Goal: Task Accomplishment & Management: Manage account settings

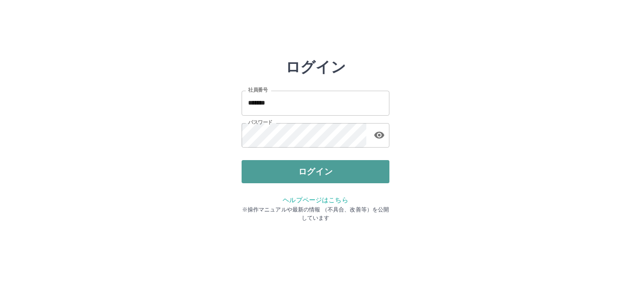
click at [348, 173] on button "ログイン" at bounding box center [316, 171] width 148 height 23
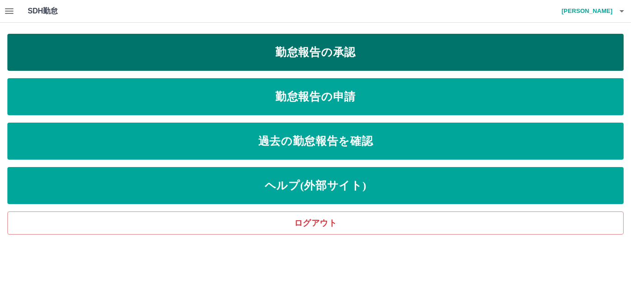
click at [277, 51] on link "勤怠報告の承認" at bounding box center [315, 52] width 617 height 37
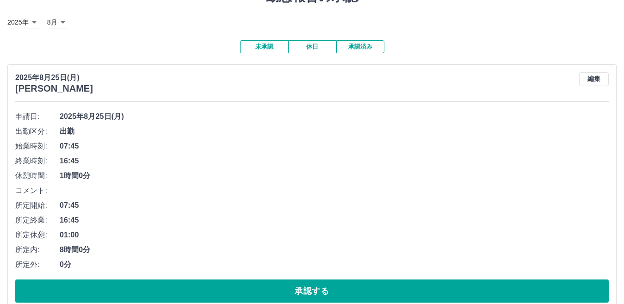
scroll to position [92, 0]
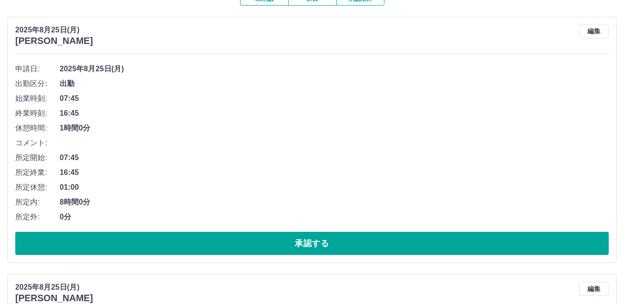
click at [152, 233] on button "承認する" at bounding box center [311, 243] width 593 height 23
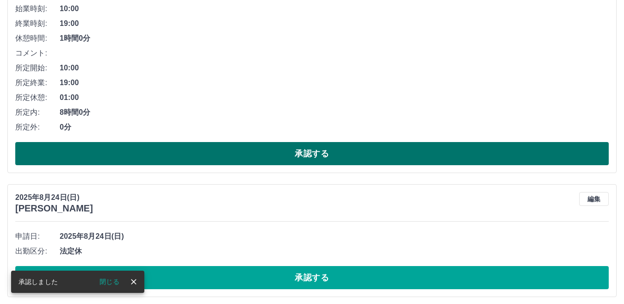
scroll to position [185, 0]
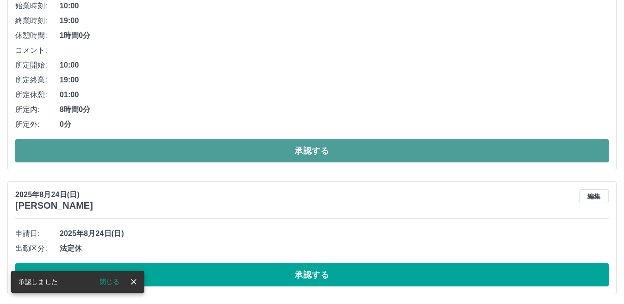
click at [134, 158] on button "承認する" at bounding box center [311, 150] width 593 height 23
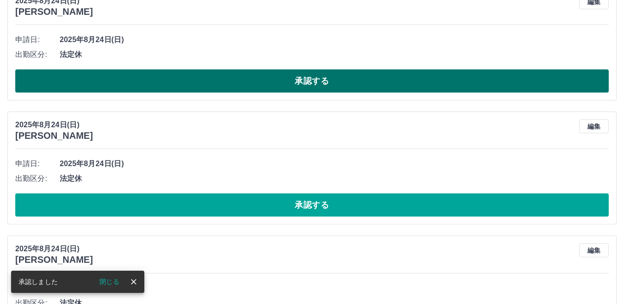
scroll to position [67, 0]
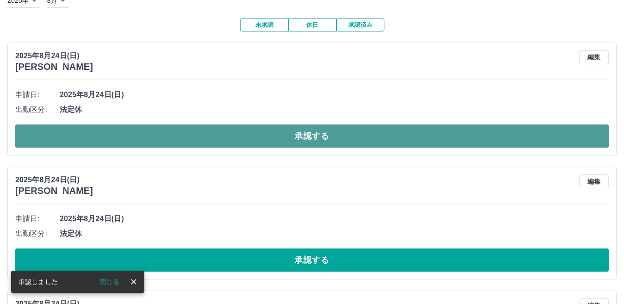
click at [159, 141] on button "承認する" at bounding box center [311, 135] width 593 height 23
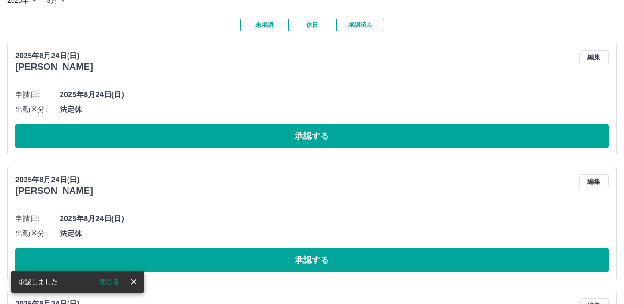
click at [159, 141] on button "承認する" at bounding box center [311, 135] width 593 height 23
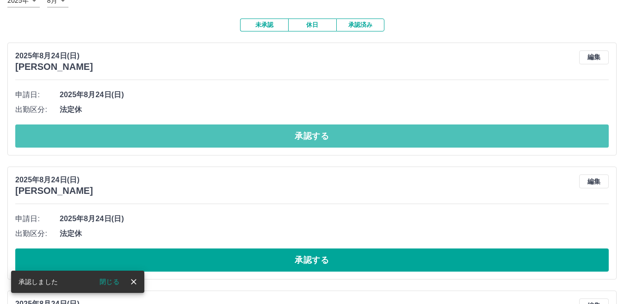
click at [159, 141] on button "承認する" at bounding box center [311, 135] width 593 height 23
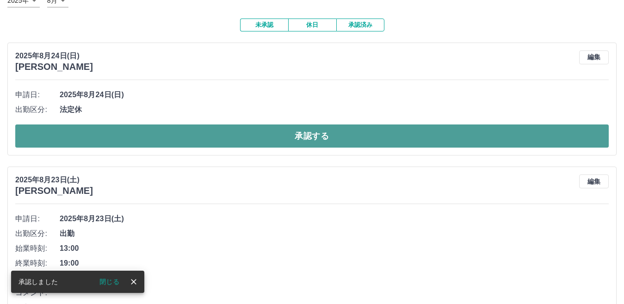
click at [160, 141] on button "承認する" at bounding box center [311, 135] width 593 height 23
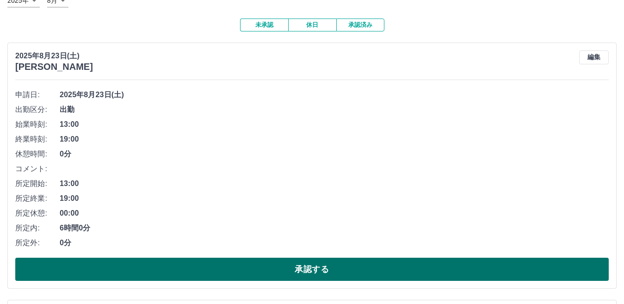
click at [114, 262] on button "承認する" at bounding box center [311, 268] width 593 height 23
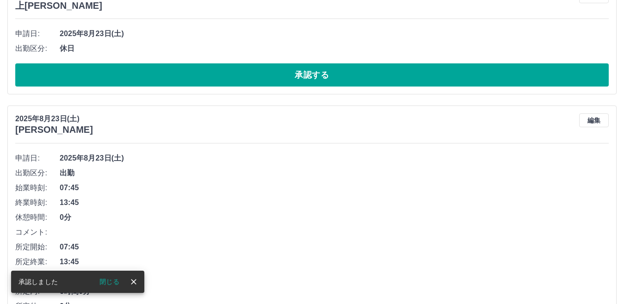
scroll to position [0, 0]
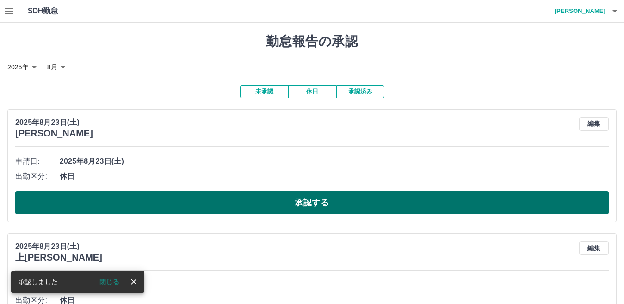
click at [126, 202] on button "承認する" at bounding box center [311, 202] width 593 height 23
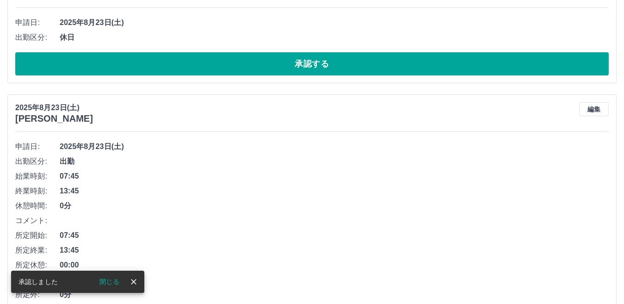
scroll to position [15, 0]
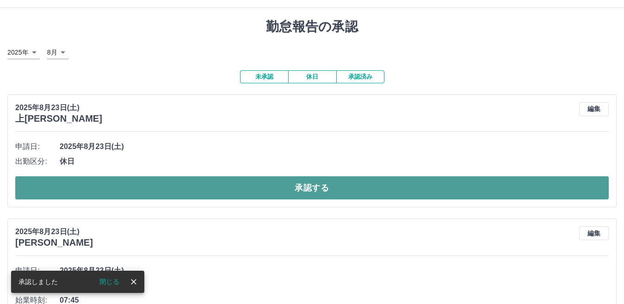
click at [115, 183] on button "承認する" at bounding box center [311, 187] width 593 height 23
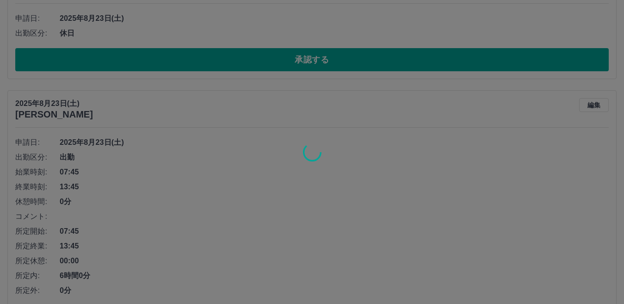
scroll to position [153, 0]
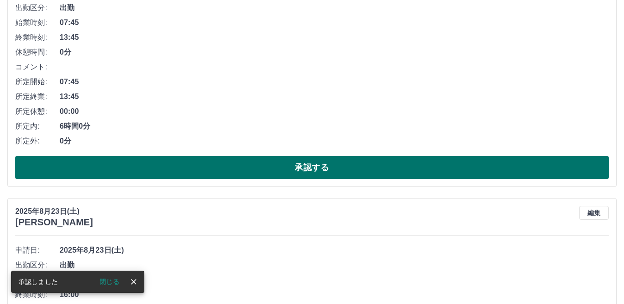
click at [121, 167] on button "承認する" at bounding box center [311, 167] width 593 height 23
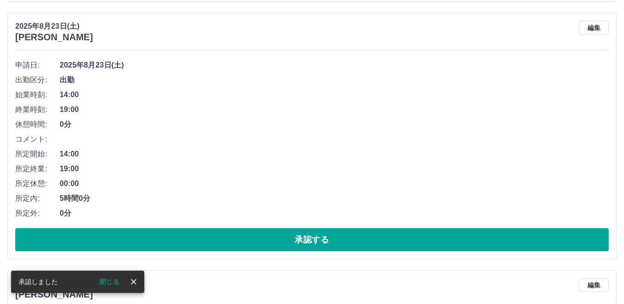
scroll to position [96, 0]
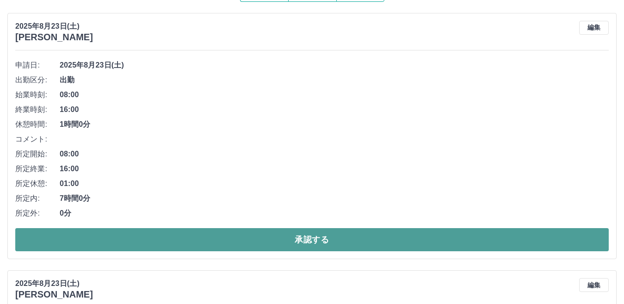
click at [121, 231] on button "承認する" at bounding box center [311, 239] width 593 height 23
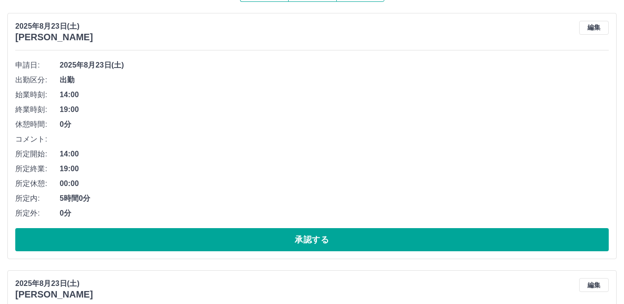
click at [124, 231] on button "承認する" at bounding box center [311, 239] width 593 height 23
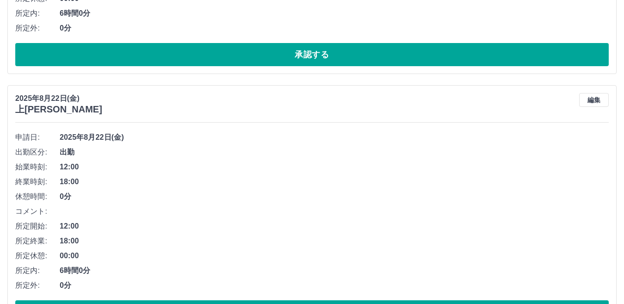
scroll to position [50, 0]
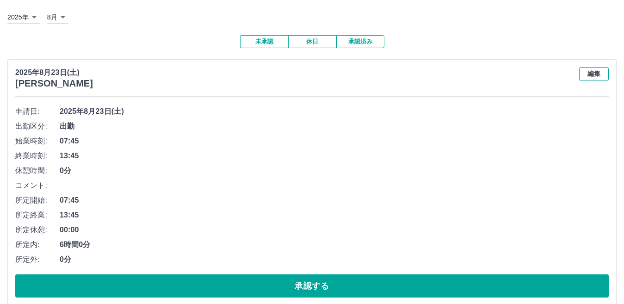
click at [596, 71] on button "編集" at bounding box center [594, 74] width 30 height 14
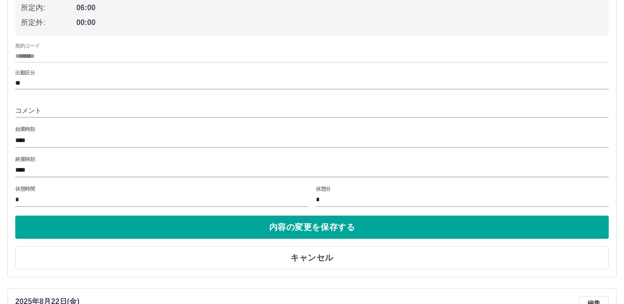
scroll to position [373, 0]
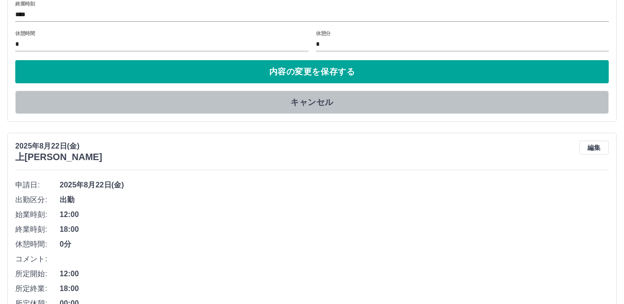
click at [327, 103] on button "キャンセル" at bounding box center [311, 102] width 593 height 23
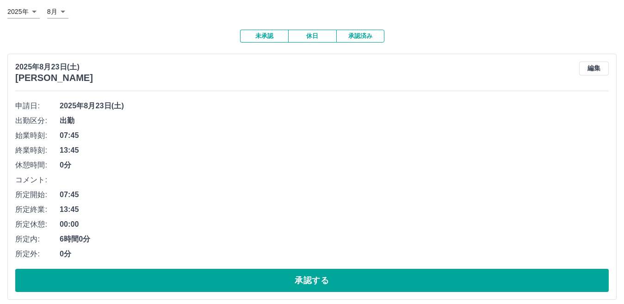
scroll to position [0, 0]
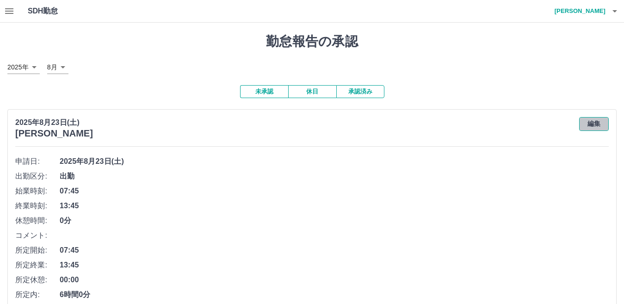
click at [588, 123] on button "編集" at bounding box center [594, 124] width 30 height 14
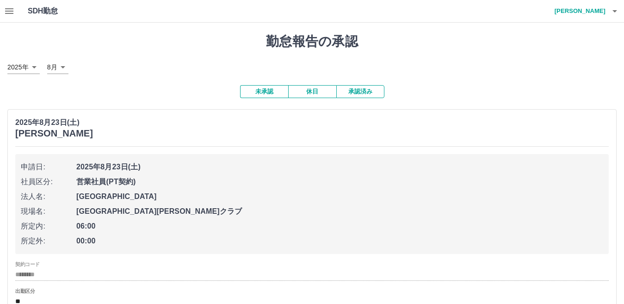
click at [164, 14] on div "SDH勤怠 [PERSON_NAME]" at bounding box center [312, 11] width 624 height 23
click at [185, 49] on h1 "勤怠報告の承認" at bounding box center [311, 42] width 609 height 16
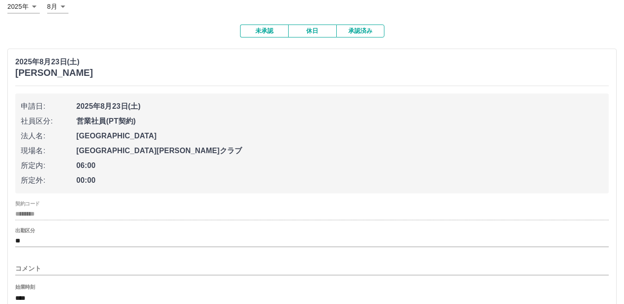
scroll to position [46, 0]
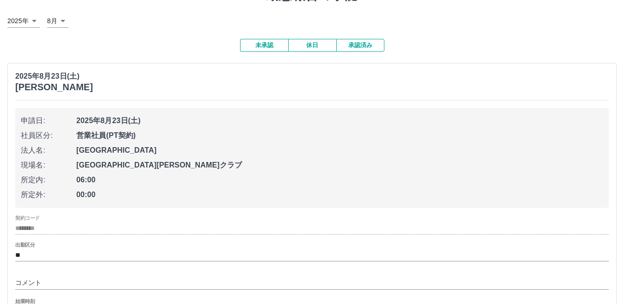
click at [484, 69] on div "[DATE] [PERSON_NAME] 申請日: [DATE] 社員区分: 営業社員(PT契約) 法人名: [GEOGRAPHIC_DATA] 現場名: […" at bounding box center [311, 256] width 609 height 386
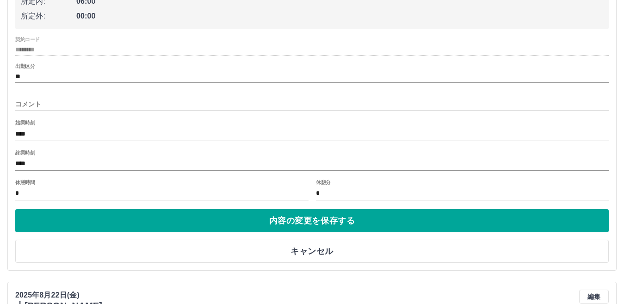
scroll to position [324, 0]
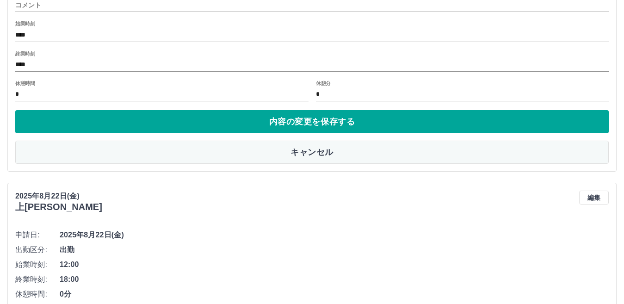
click at [332, 155] on button "キャンセル" at bounding box center [311, 152] width 593 height 23
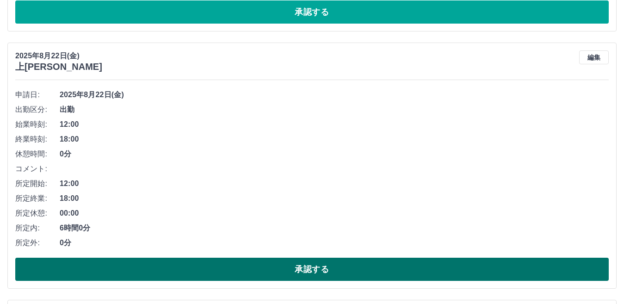
click at [259, 275] on button "承認する" at bounding box center [311, 268] width 593 height 23
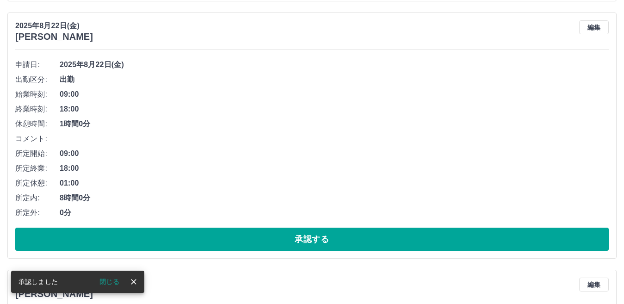
scroll to position [370, 0]
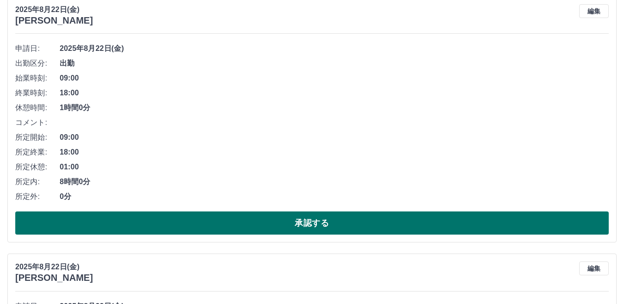
click at [235, 228] on button "承認する" at bounding box center [311, 222] width 593 height 23
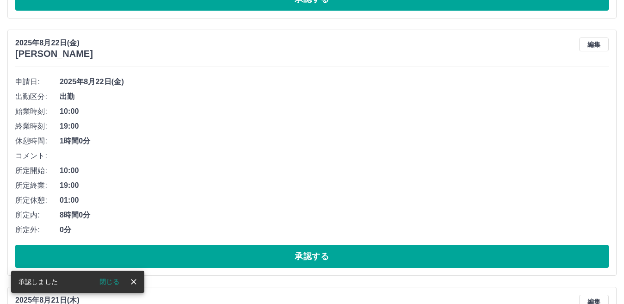
scroll to position [344, 0]
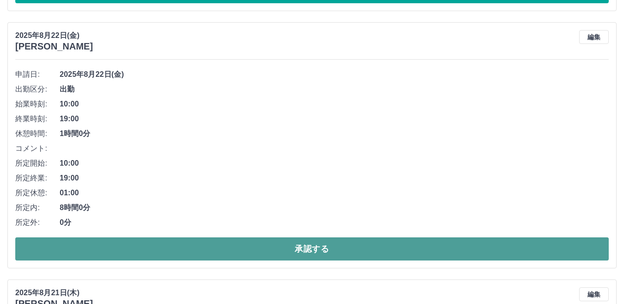
click at [271, 247] on button "承認する" at bounding box center [311, 248] width 593 height 23
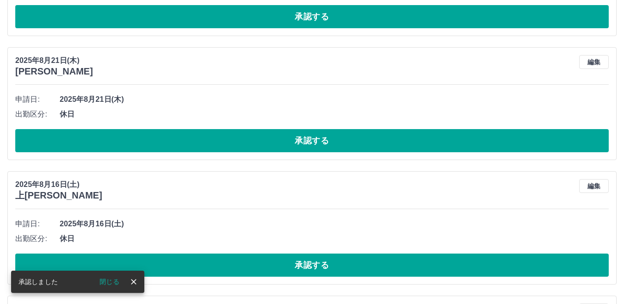
scroll to position [324, 0]
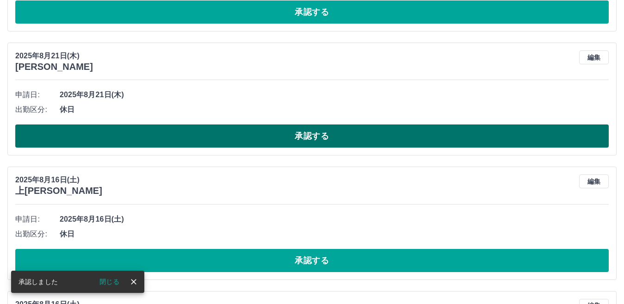
click at [250, 146] on button "承認する" at bounding box center [311, 135] width 593 height 23
click at [252, 128] on button "承認する" at bounding box center [311, 135] width 593 height 23
click at [253, 135] on button "承認する" at bounding box center [311, 135] width 593 height 23
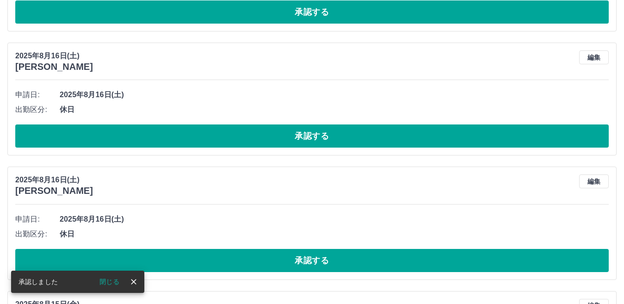
click at [254, 135] on button "承認する" at bounding box center [311, 135] width 593 height 23
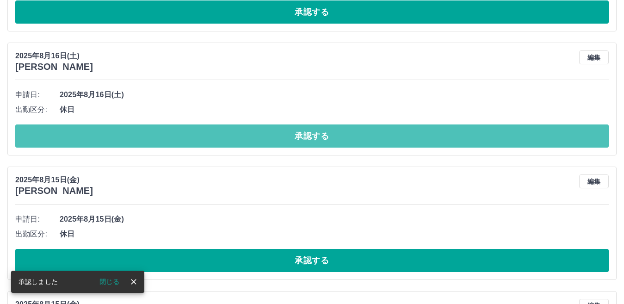
click at [254, 135] on button "承認する" at bounding box center [311, 135] width 593 height 23
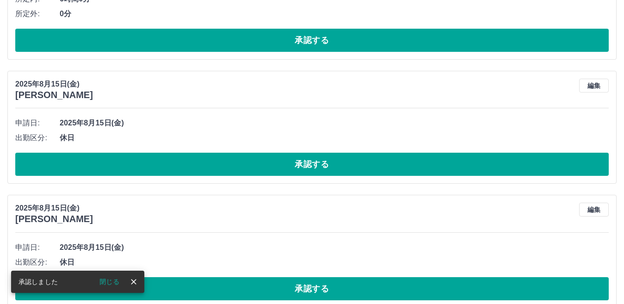
scroll to position [297, 0]
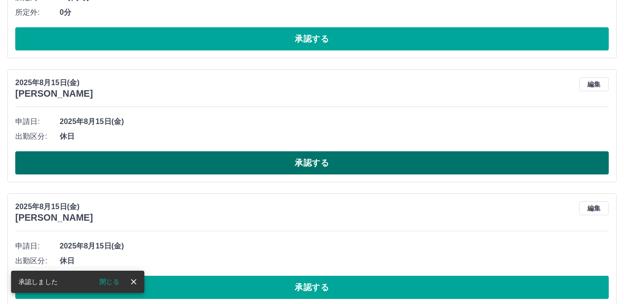
click at [253, 155] on button "承認する" at bounding box center [311, 162] width 593 height 23
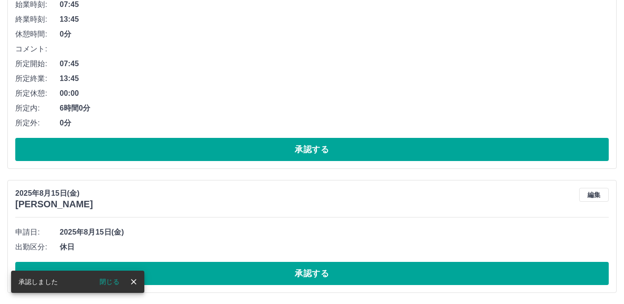
scroll to position [187, 0]
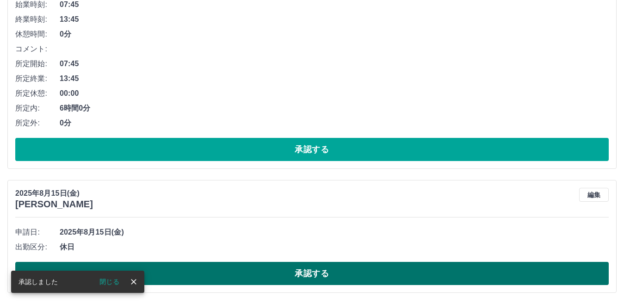
click at [269, 269] on button "承認する" at bounding box center [311, 273] width 593 height 23
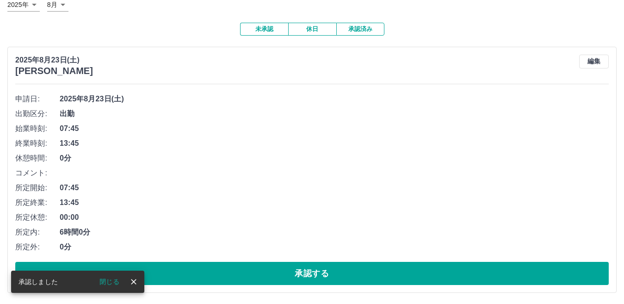
scroll to position [63, 0]
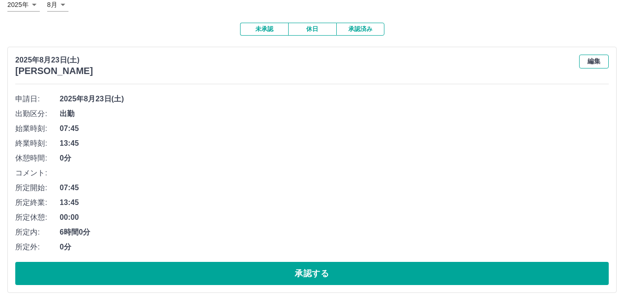
click at [599, 61] on button "編集" at bounding box center [594, 62] width 30 height 14
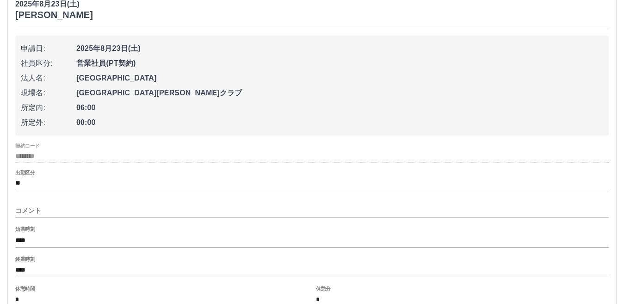
scroll to position [202, 0]
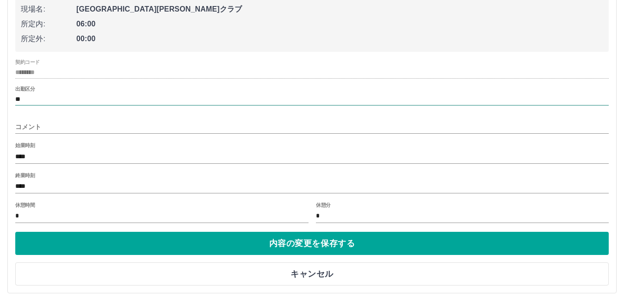
click at [46, 96] on input "**" at bounding box center [311, 99] width 593 height 12
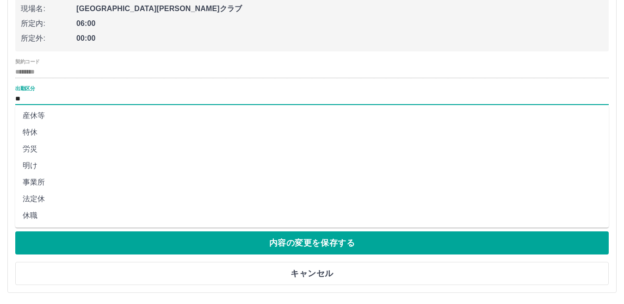
scroll to position [203, 0]
click at [205, 49] on ul "申請日: [DATE] 社員区分: 営業社員(PT契約) 法人名: [GEOGRAPHIC_DATA] 現場名: [GEOGRAPHIC_DATA][PERS…" at bounding box center [311, 1] width 593 height 100
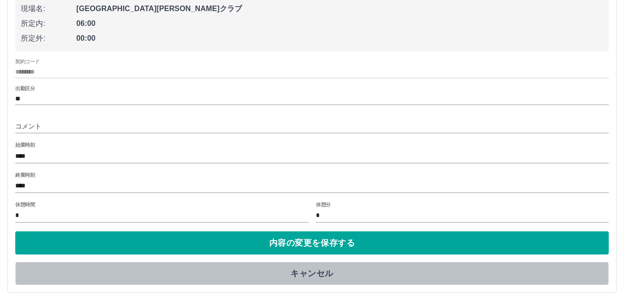
click at [272, 263] on button "キャンセル" at bounding box center [311, 273] width 593 height 23
